Goal: Navigation & Orientation: Find specific page/section

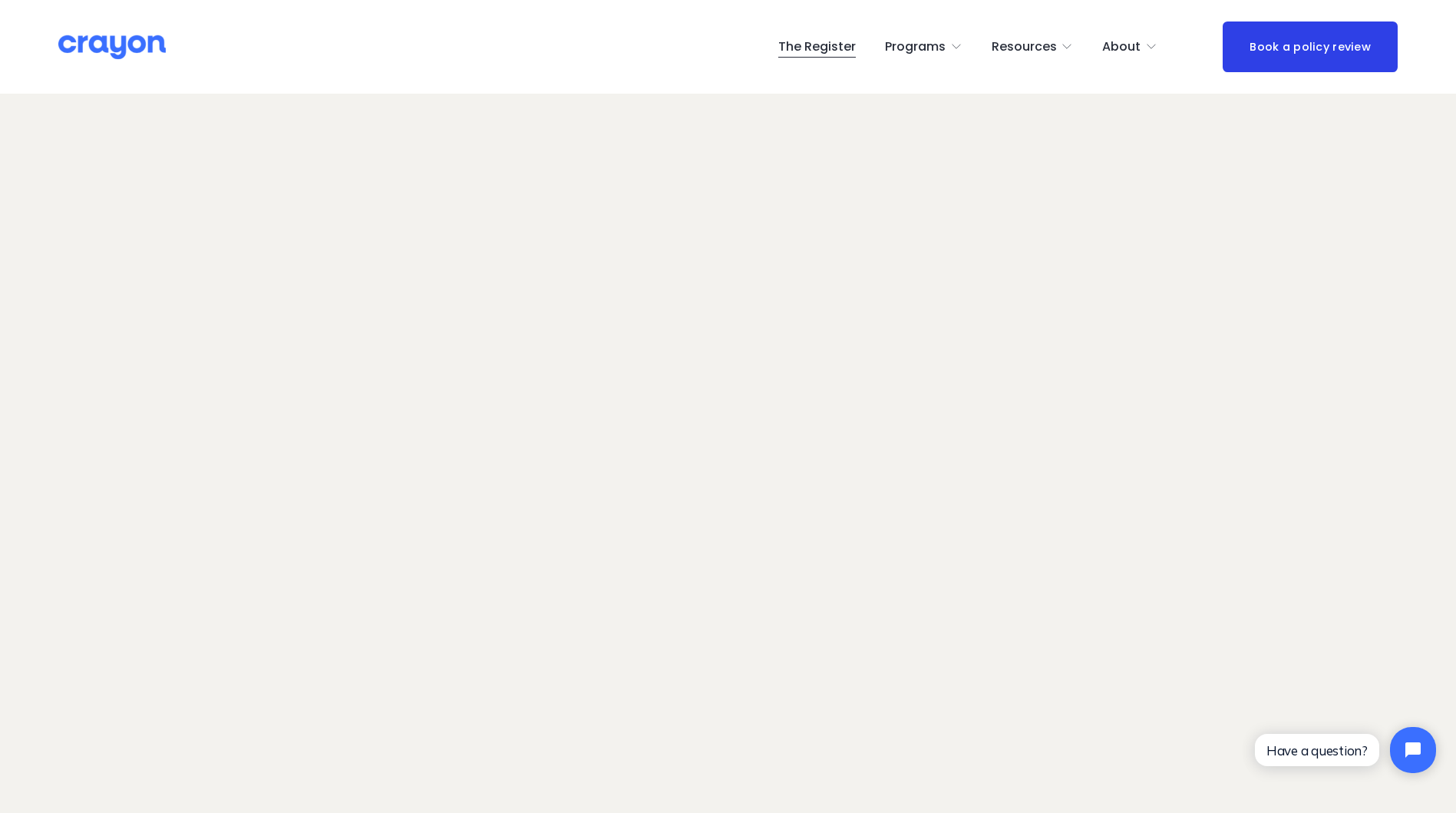
scroll to position [108, 0]
click at [717, 35] on link "The Register" at bounding box center [817, 47] width 78 height 24
click at [801, 52] on link "The Register" at bounding box center [817, 47] width 78 height 24
click at [798, 25] on div "The Register Programs Pulse: Annual Financial Health Check" at bounding box center [728, 46] width 1340 height 50
click at [800, 32] on div "The Register Programs Pulse: Annual Financial Health Check" at bounding box center [728, 46] width 1340 height 50
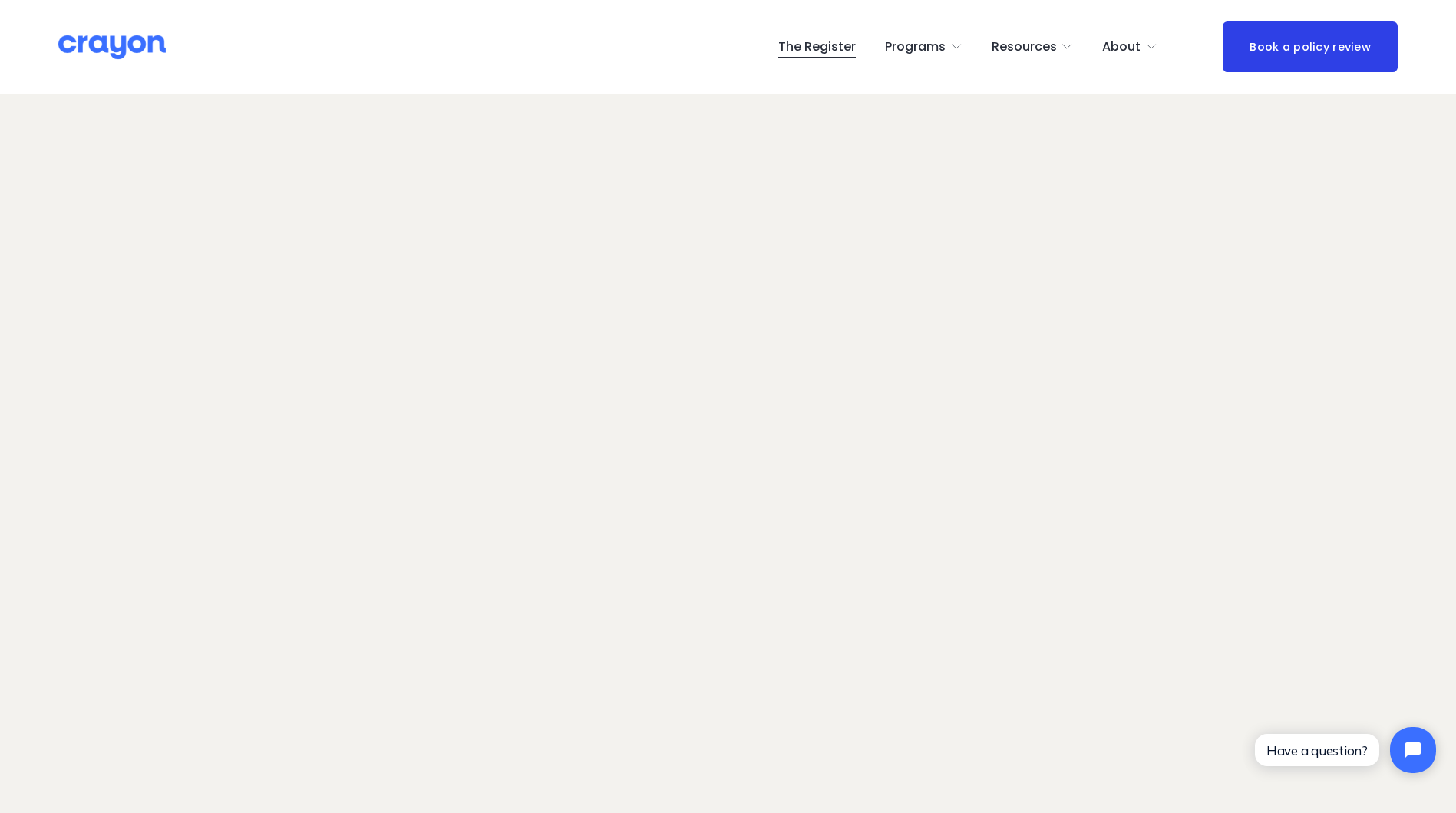
click at [803, 38] on link "The Register" at bounding box center [817, 47] width 78 height 24
click at [136, 49] on img at bounding box center [112, 47] width 108 height 27
click at [838, 47] on link "The Register" at bounding box center [817, 47] width 78 height 24
